Goal: Find specific page/section: Find specific page/section

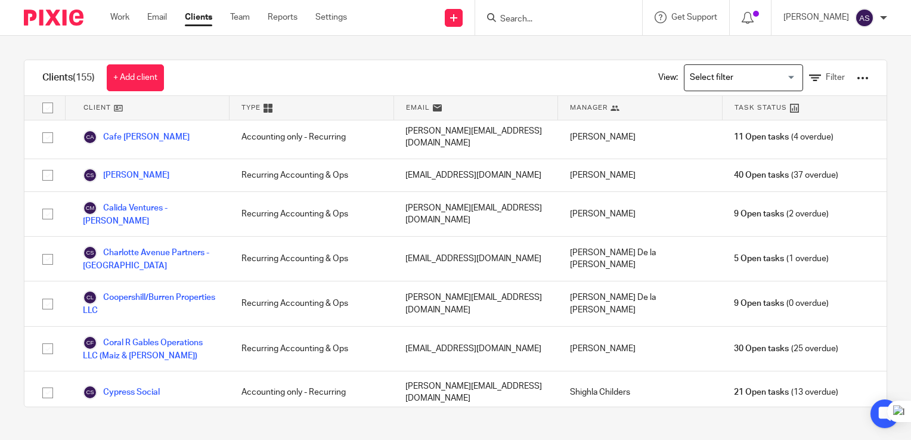
scroll to position [2683, 0]
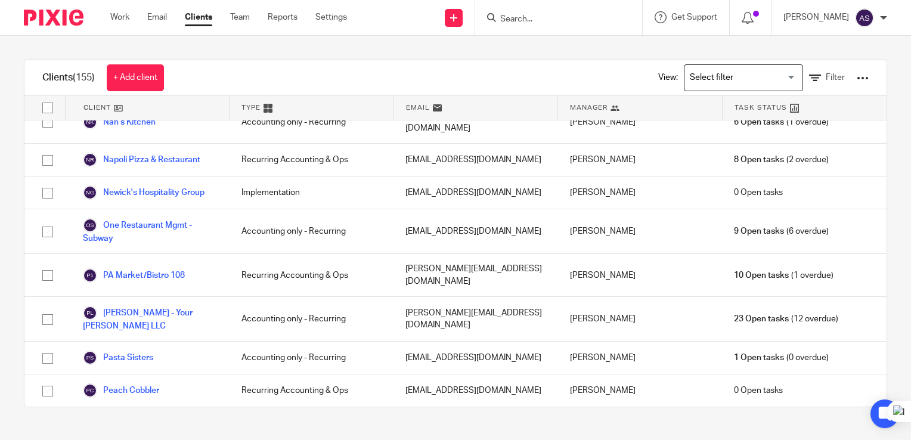
drag, startPoint x: 187, startPoint y: 264, endPoint x: 207, endPoint y: 264, distance: 20.3
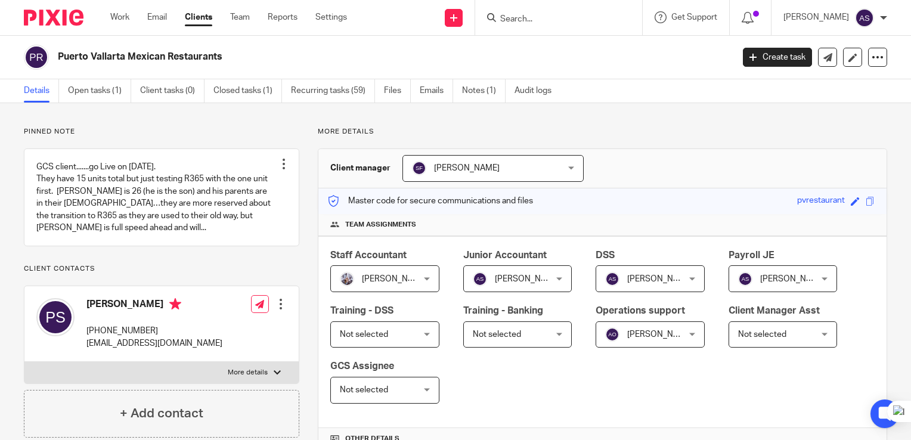
click at [611, 180] on div "Client manager [PERSON_NAME] [PERSON_NAME] [PERSON_NAME] [PERSON_NAME] Admin - …" at bounding box center [602, 168] width 568 height 39
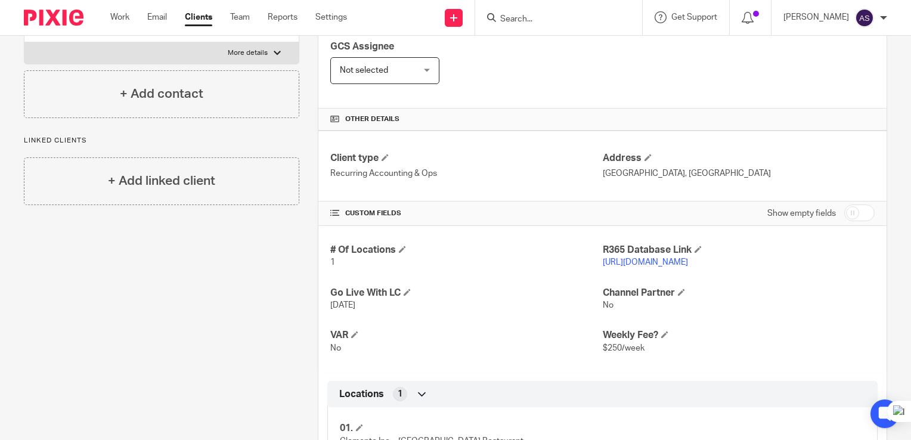
scroll to position [327, 0]
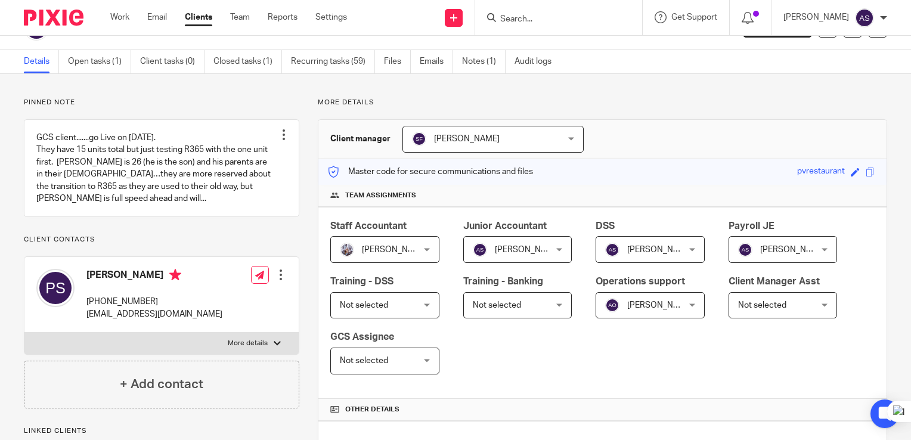
scroll to position [29, 0]
